Goal: Task Accomplishment & Management: Complete application form

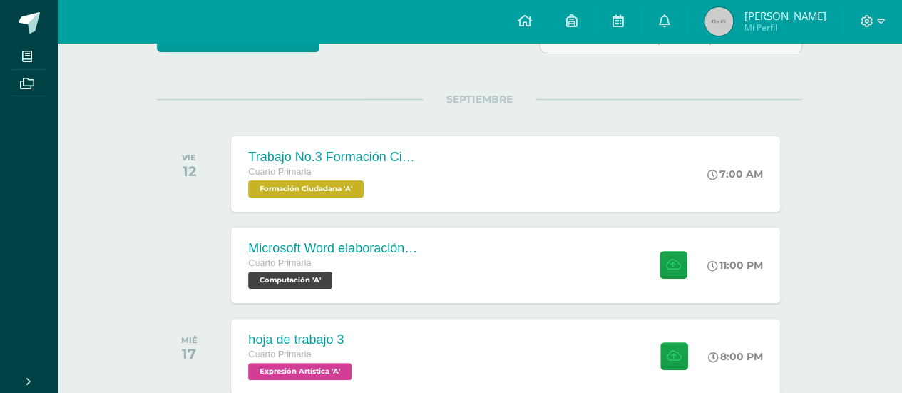
scroll to position [214, 0]
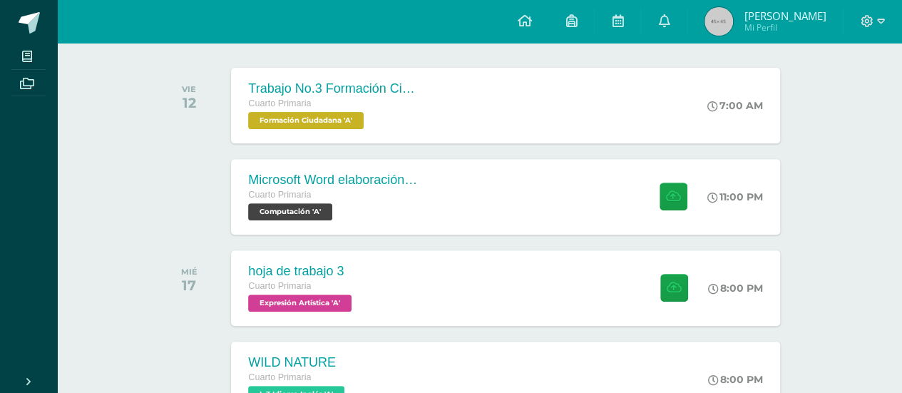
click at [865, 161] on div "Actividades recientes y próximas Tablero Pendientes de entrega Entregadas todas…" at bounding box center [479, 255] width 845 height 852
click at [578, 203] on div "Microsoft Word elaboración redacción y personalización de documentos Cuarto Pri…" at bounding box center [506, 196] width 554 height 76
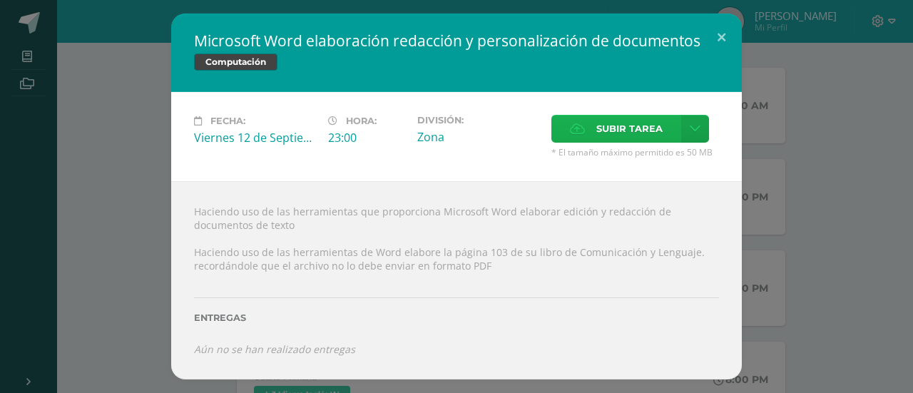
click at [638, 139] on span "Subir tarea" at bounding box center [629, 129] width 66 height 26
click at [0, 0] on input "Subir tarea" at bounding box center [0, 0] width 0 height 0
drag, startPoint x: 723, startPoint y: 31, endPoint x: 780, endPoint y: 0, distance: 64.5
click at [730, 28] on button at bounding box center [721, 38] width 41 height 49
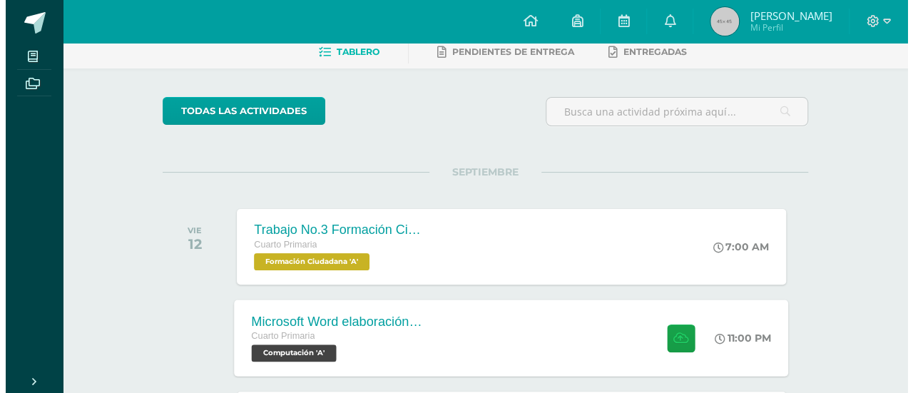
scroll to position [214, 0]
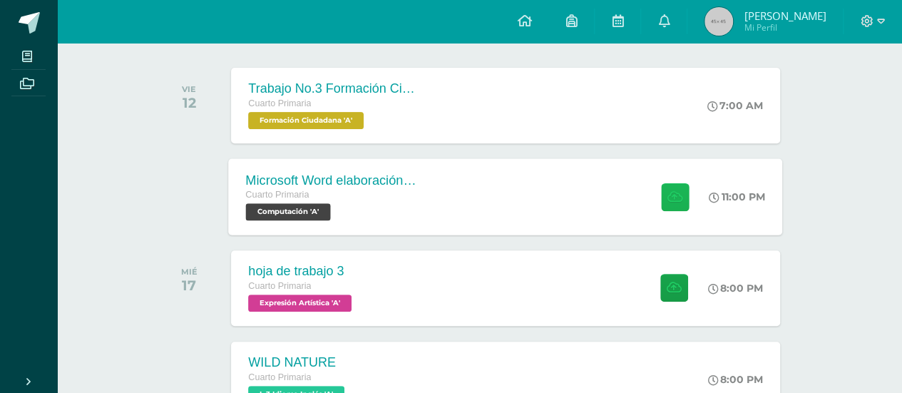
click at [671, 193] on icon at bounding box center [675, 196] width 15 height 12
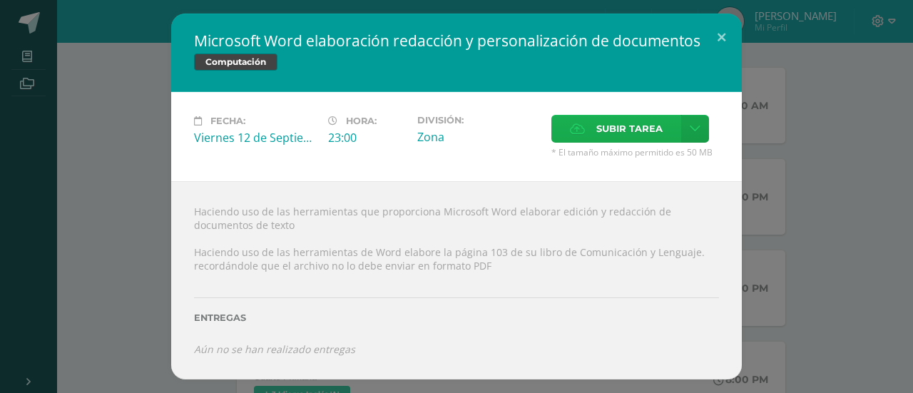
click at [589, 134] on label "Subir tarea" at bounding box center [616, 129] width 130 height 28
click at [0, 0] on input "Subir tarea" at bounding box center [0, 0] width 0 height 0
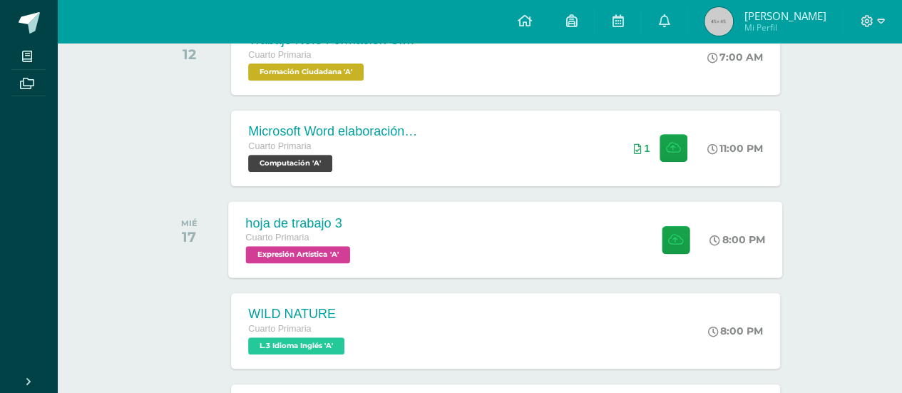
scroll to position [285, 0]
